Goal: Information Seeking & Learning: Find specific fact

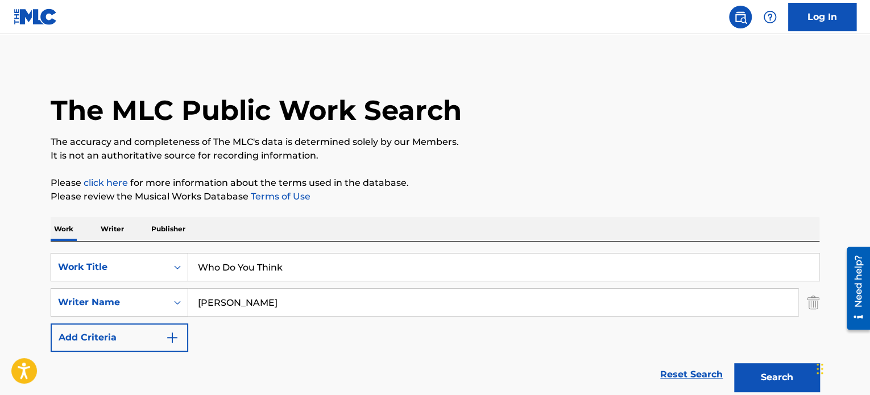
drag, startPoint x: 284, startPoint y: 297, endPoint x: 284, endPoint y: 291, distance: 6.3
click at [284, 296] on input "miller" at bounding box center [493, 302] width 610 height 27
click at [300, 266] on input "Who Do You Think" at bounding box center [503, 267] width 631 height 27
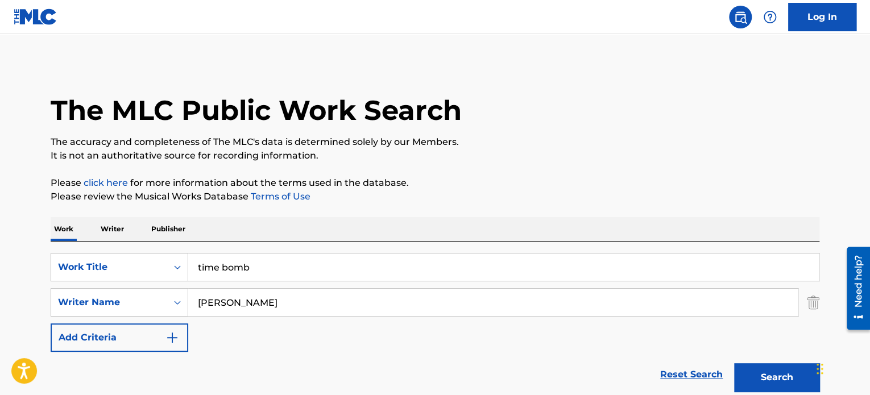
type input "time bomb"
type input "squire"
click at [734, 364] on button "Search" at bounding box center [776, 378] width 85 height 28
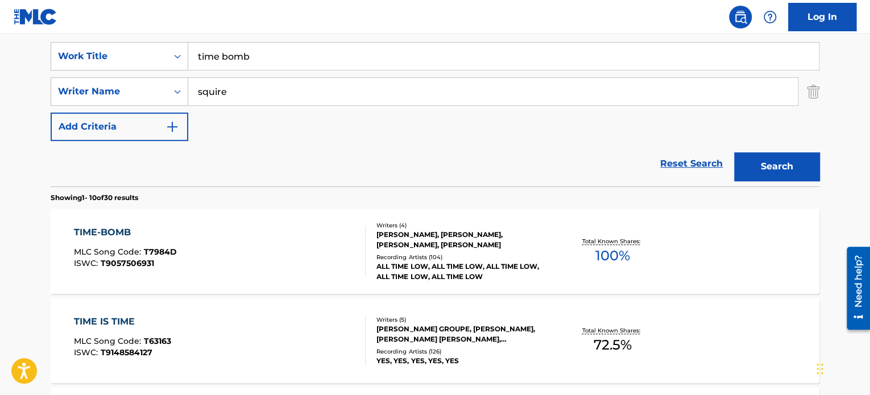
scroll to position [249, 0]
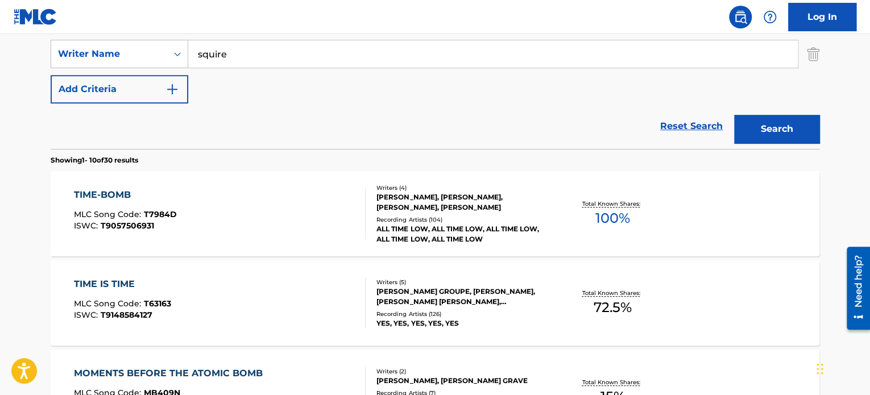
click at [515, 202] on div "ALEX GASKARTH, CHARLES ANDRE COMEAU, MATT SQUIRE, PIERRE BOUVIER" at bounding box center [463, 202] width 172 height 20
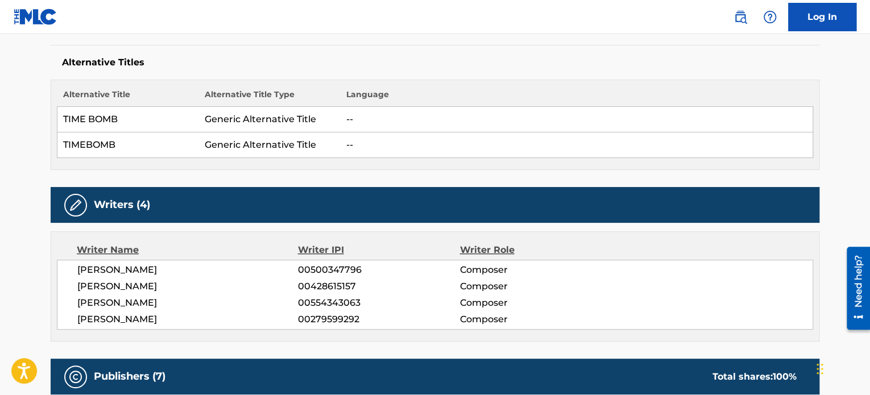
scroll to position [341, 0]
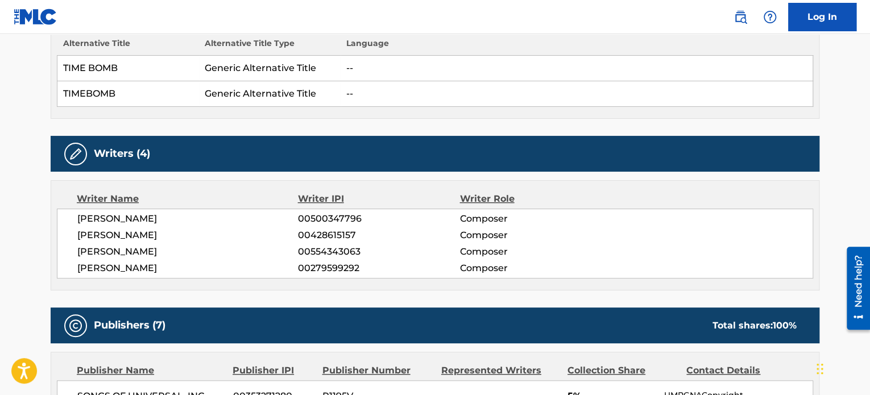
click at [271, 193] on div "Writer Name" at bounding box center [187, 199] width 221 height 14
drag, startPoint x: 267, startPoint y: 192, endPoint x: 253, endPoint y: 189, distance: 14.6
click at [253, 189] on div "Writer Name Writer IPI Writer Role ALEX GASKARTH 00500347796 Composer CHARLES A…" at bounding box center [435, 235] width 769 height 110
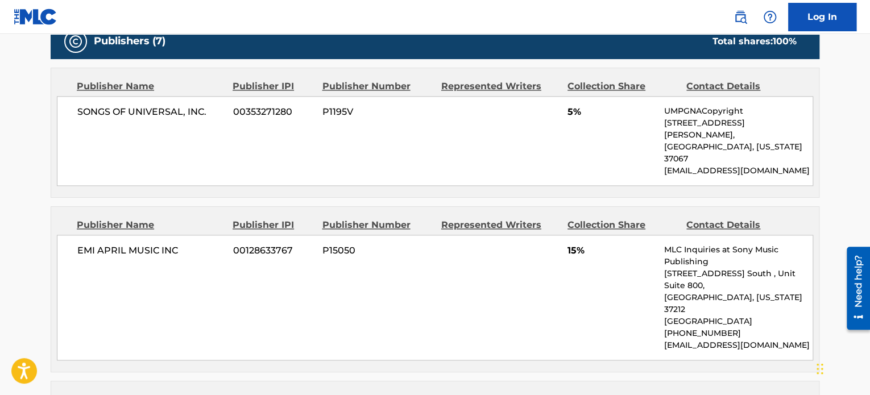
scroll to position [569, 0]
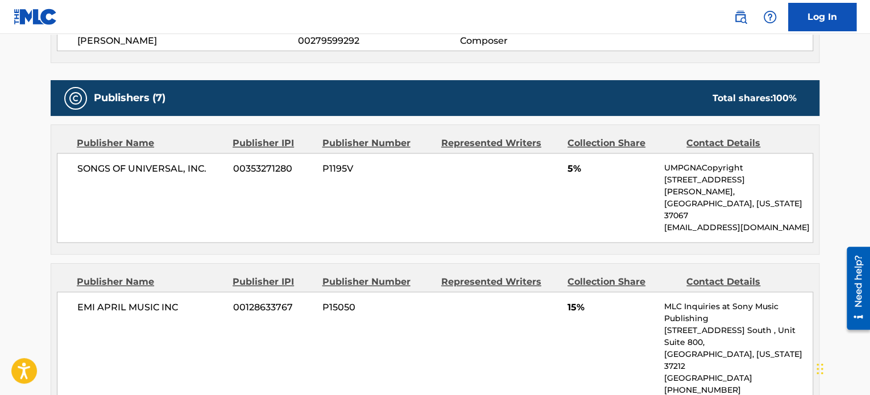
drag, startPoint x: 314, startPoint y: 114, endPoint x: 305, endPoint y: 112, distance: 9.4
click at [312, 114] on div "Publishers (7) Total shares: 100 %" at bounding box center [435, 98] width 769 height 36
drag, startPoint x: 305, startPoint y: 112, endPoint x: 283, endPoint y: 106, distance: 22.5
click at [283, 106] on div "Publishers (7) Total shares: 100 %" at bounding box center [435, 98] width 769 height 36
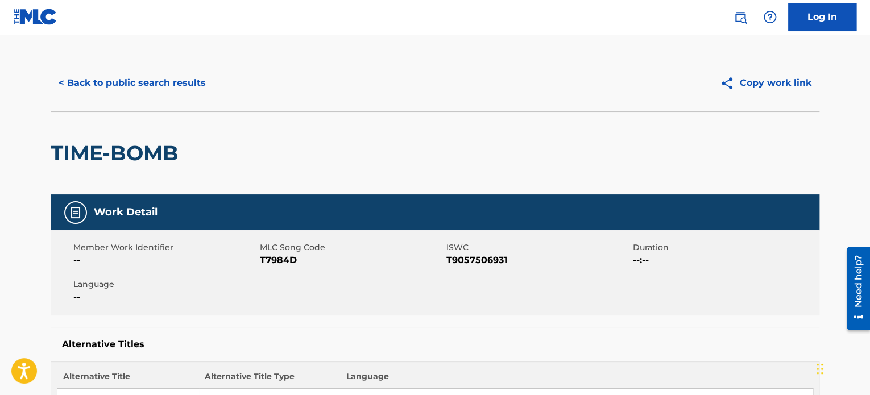
scroll to position [0, 0]
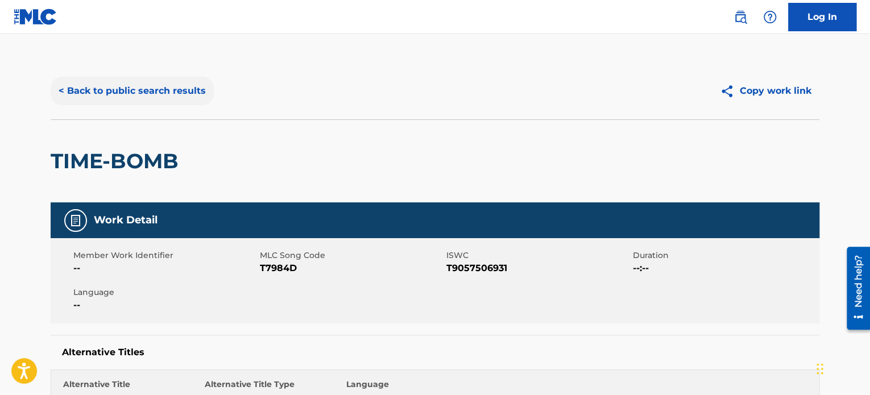
click at [161, 84] on button "< Back to public search results" at bounding box center [132, 91] width 163 height 28
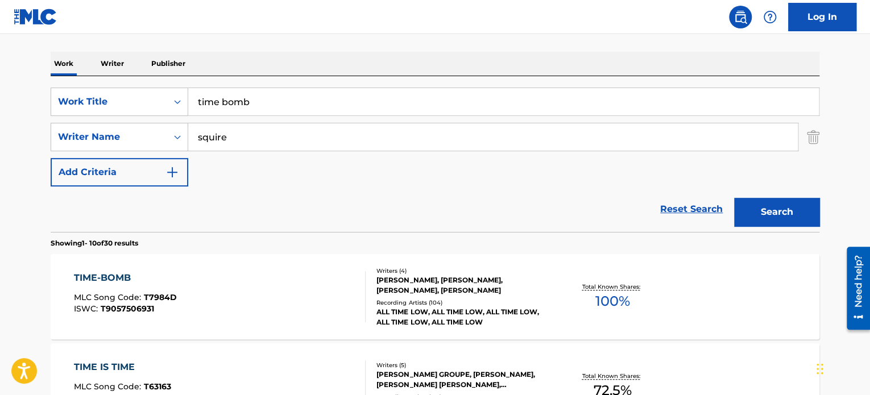
scroll to position [78, 0]
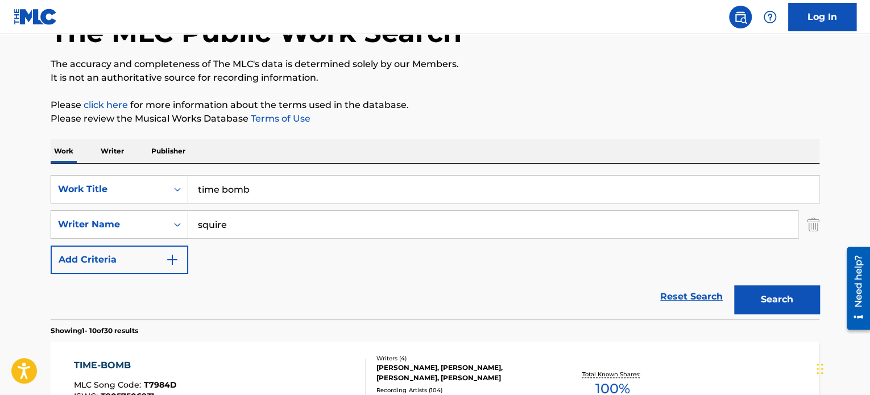
click at [282, 186] on input "time bomb" at bounding box center [503, 189] width 631 height 27
paste input "Sunny Afternoon"
type input "Sunny Afternoon"
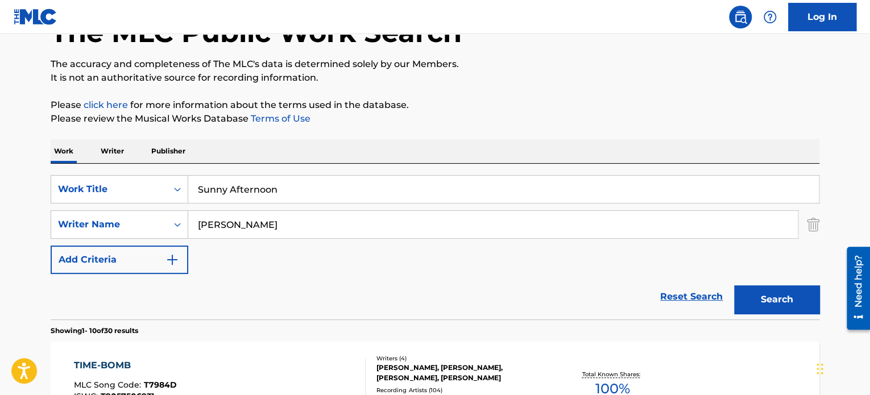
type input "davies"
click at [734, 286] on button "Search" at bounding box center [776, 300] width 85 height 28
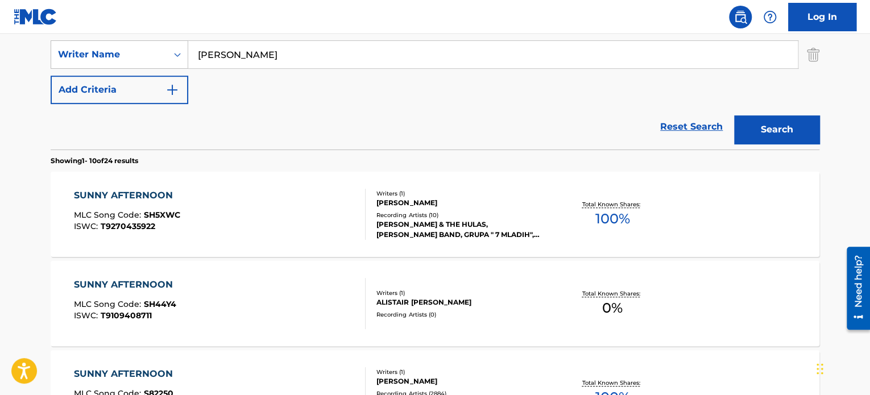
scroll to position [249, 0]
click at [332, 202] on div "SUNNY AFTERNOON MLC Song Code : SH5XWC ISWC : T9270435922" at bounding box center [220, 213] width 292 height 51
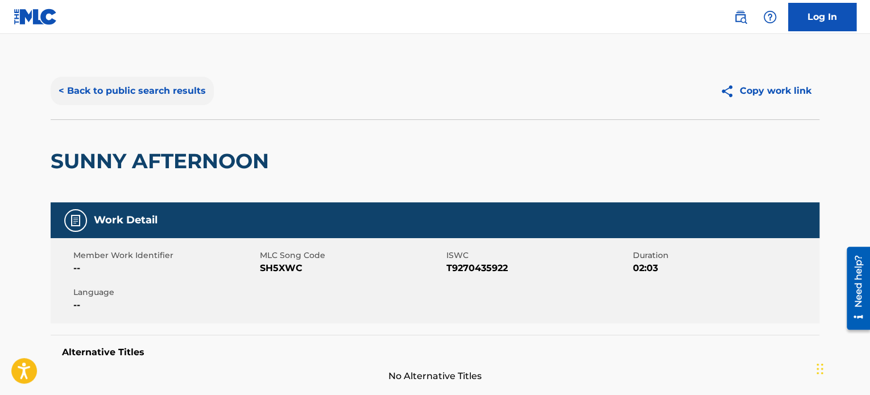
click at [182, 92] on button "< Back to public search results" at bounding box center [132, 91] width 163 height 28
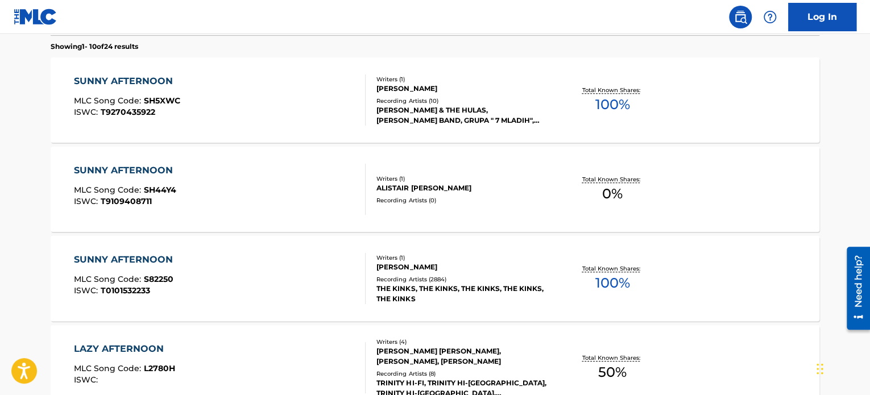
scroll to position [419, 0]
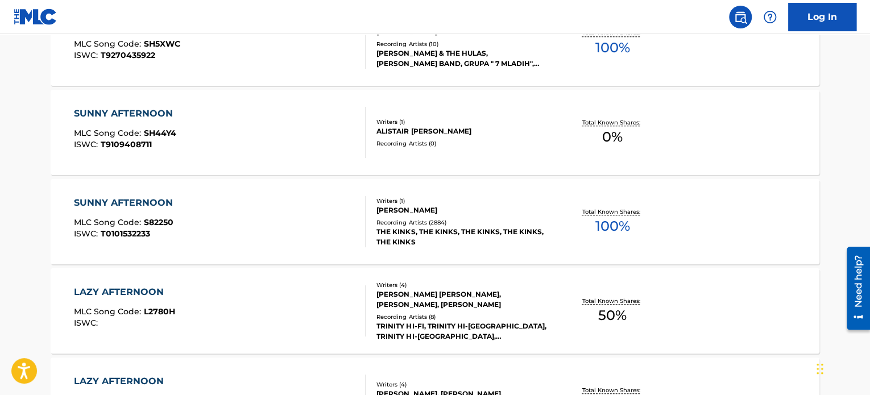
click at [279, 199] on div "SUNNY AFTERNOON MLC Song Code : S82250 ISWC : T0101532233" at bounding box center [220, 221] width 292 height 51
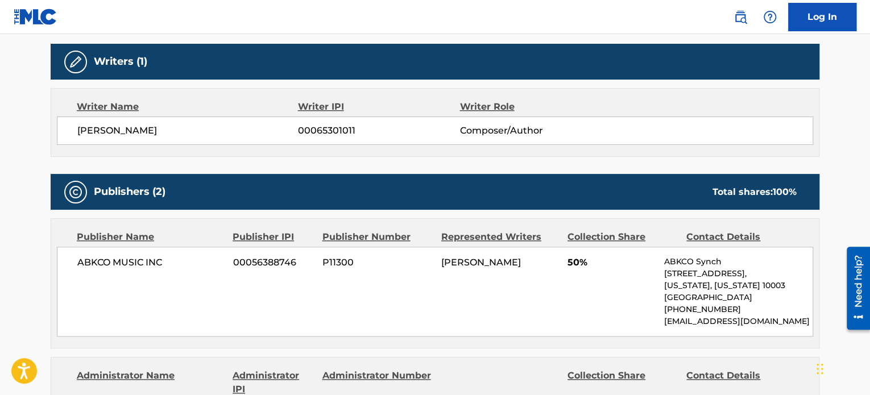
scroll to position [626, 0]
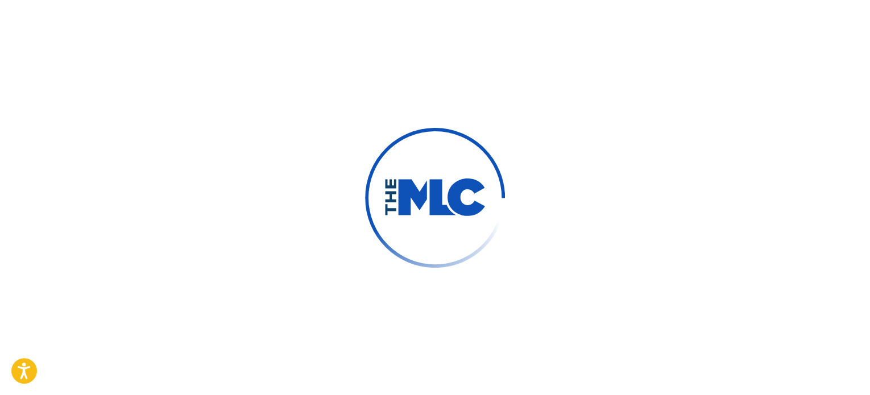
drag, startPoint x: 204, startPoint y: 99, endPoint x: 200, endPoint y: 92, distance: 8.1
drag, startPoint x: 200, startPoint y: 92, endPoint x: 153, endPoint y: 37, distance: 72.2
click at [180, 68] on div at bounding box center [435, 197] width 870 height 395
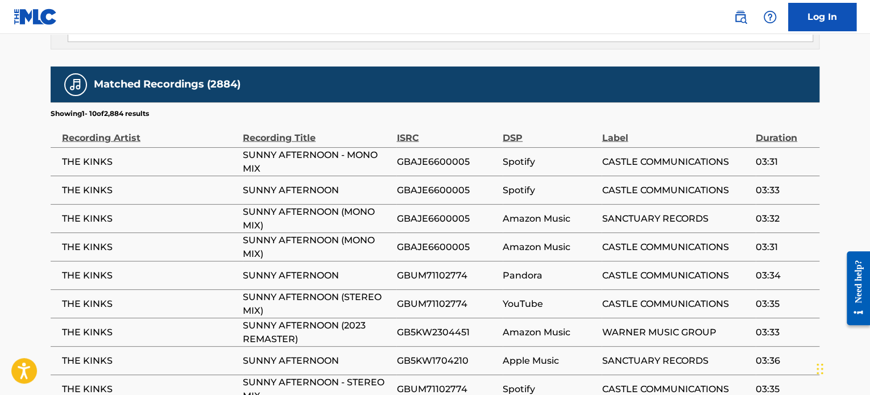
scroll to position [626, 0]
